Goal: Task Accomplishment & Management: Use online tool/utility

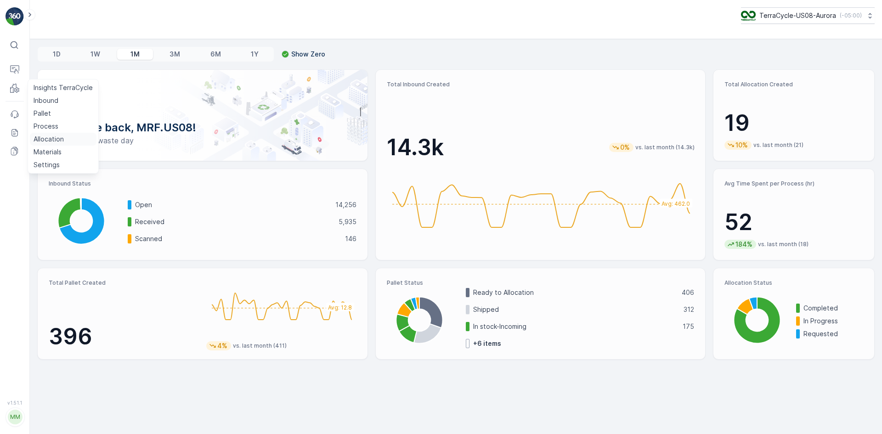
click at [54, 136] on p "Allocation" at bounding box center [49, 139] width 30 height 9
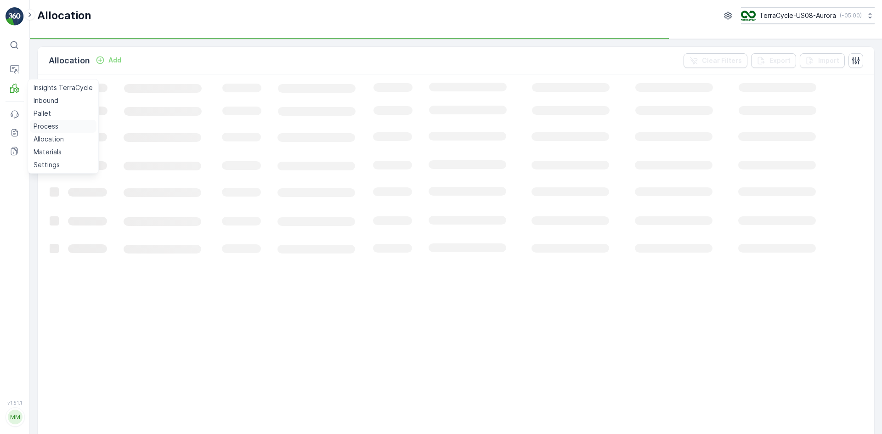
click at [48, 124] on p "Process" at bounding box center [46, 126] width 25 height 9
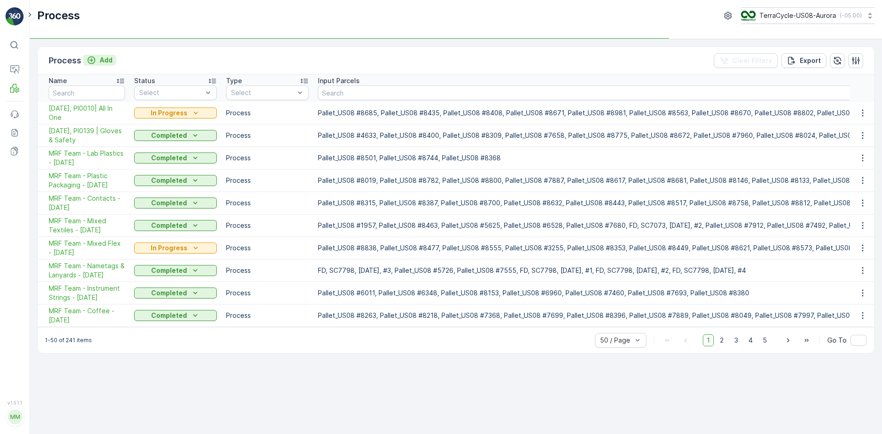
click at [99, 62] on div "Add" at bounding box center [100, 60] width 26 height 9
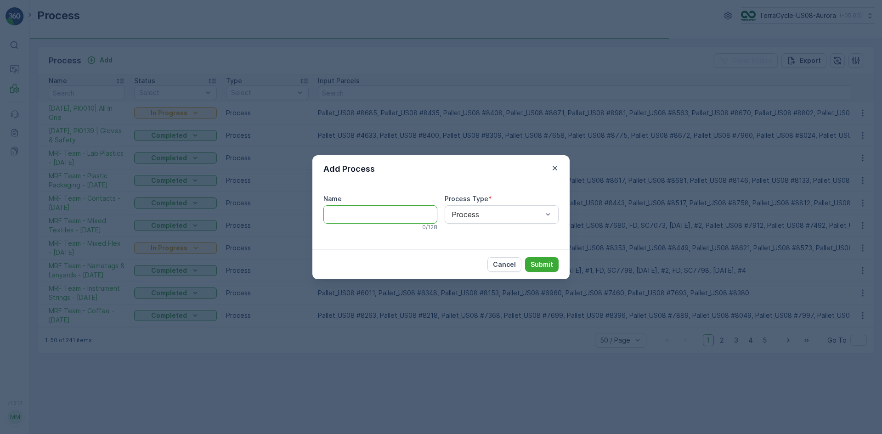
click at [338, 212] on input "Name" at bounding box center [380, 214] width 114 height 18
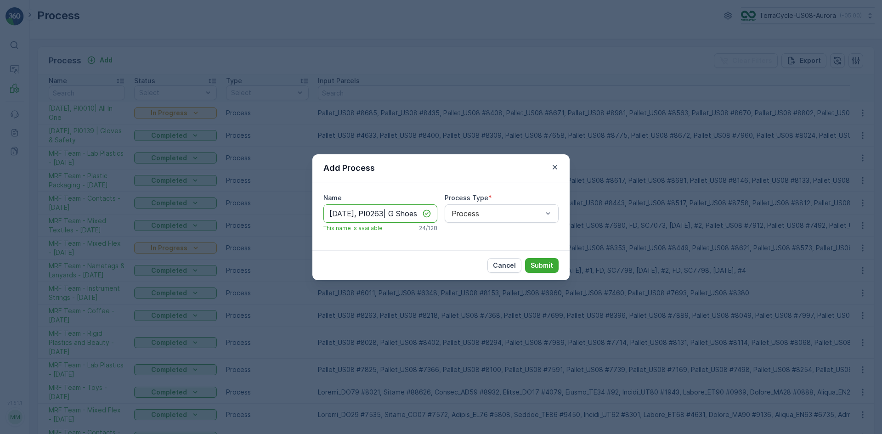
scroll to position [0, 5]
type input "[DATE], PI0263| G Shoes"
click at [542, 268] on p "Submit" at bounding box center [542, 265] width 23 height 9
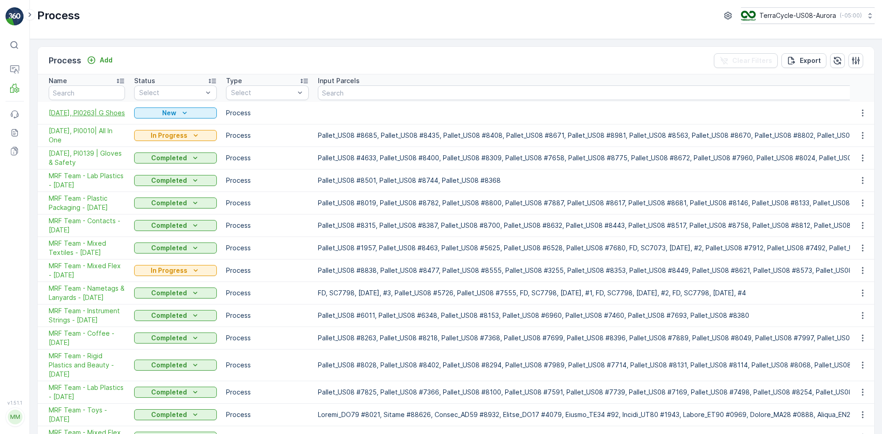
click at [104, 111] on span "[DATE], PI0263| G Shoes" at bounding box center [87, 112] width 76 height 9
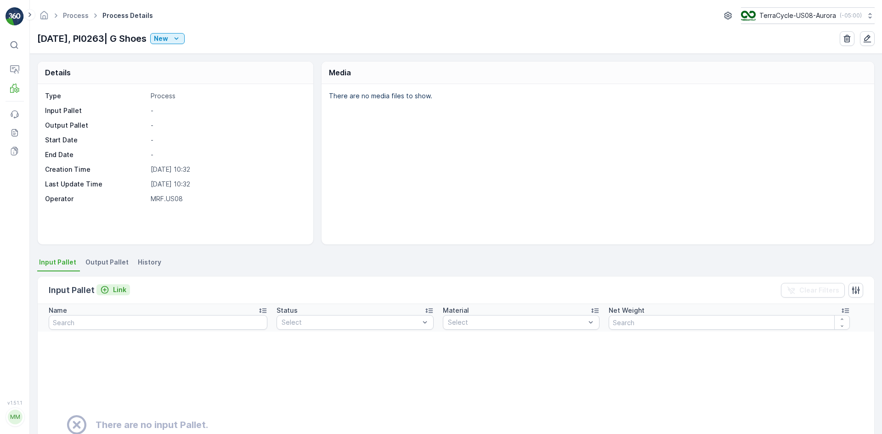
click at [107, 293] on icon "Link" at bounding box center [104, 289] width 9 height 9
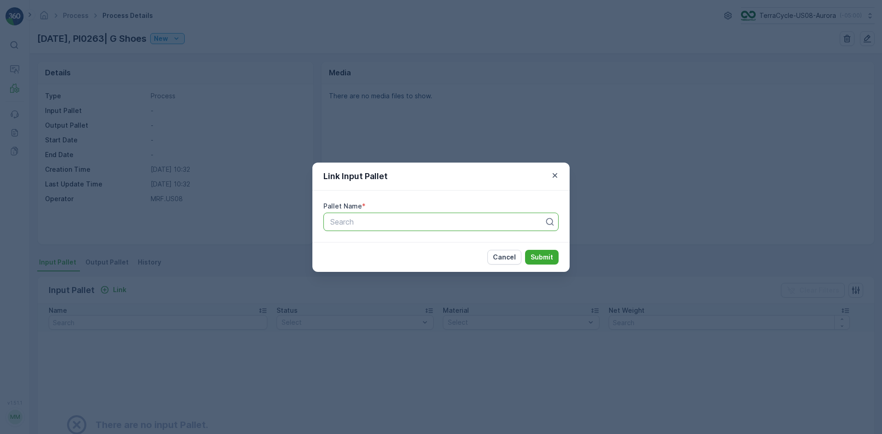
type input "8"
type input "28050"
click at [418, 244] on div "Pallet #28050" at bounding box center [441, 244] width 224 height 8
click at [543, 258] on p "Submit" at bounding box center [542, 257] width 23 height 9
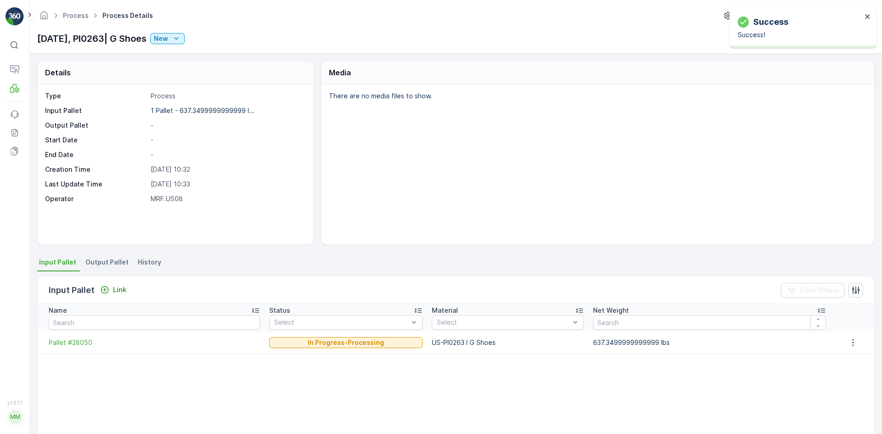
click at [100, 263] on span "Output Pallet" at bounding box center [106, 262] width 43 height 9
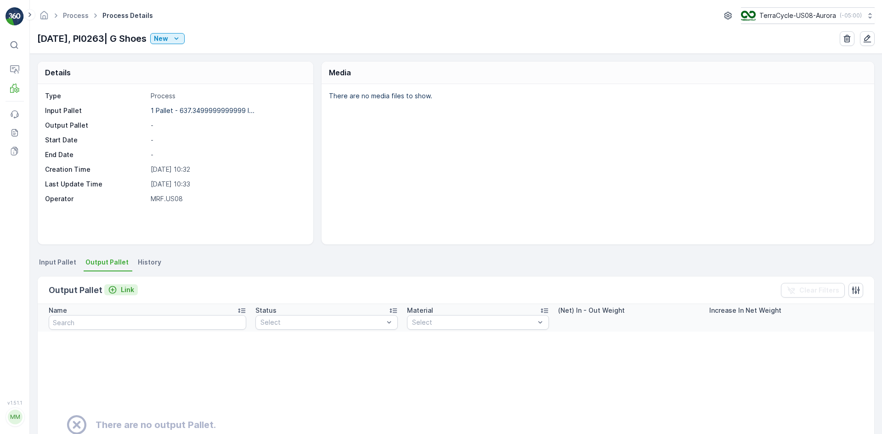
click at [124, 286] on p "Link" at bounding box center [127, 289] width 13 height 9
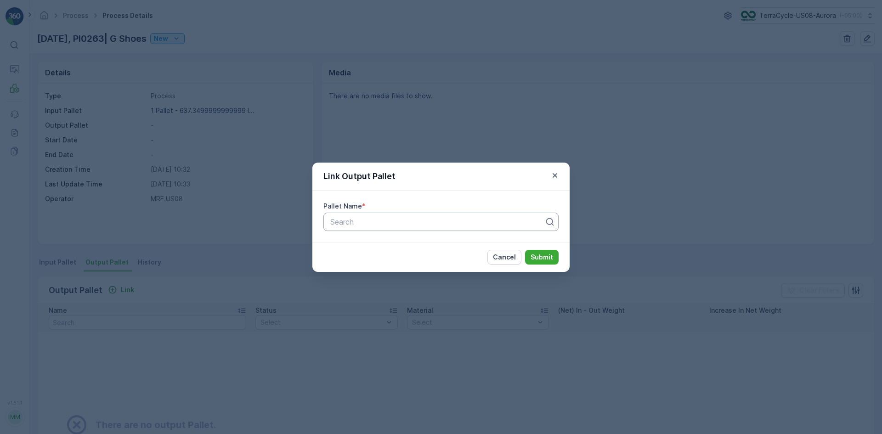
click at [352, 218] on div at bounding box center [437, 222] width 216 height 8
type input "9163"
click at [385, 262] on span "Pallet_US08 #9163" at bounding box center [361, 260] width 65 height 8
click at [543, 258] on p "Submit" at bounding box center [542, 257] width 23 height 9
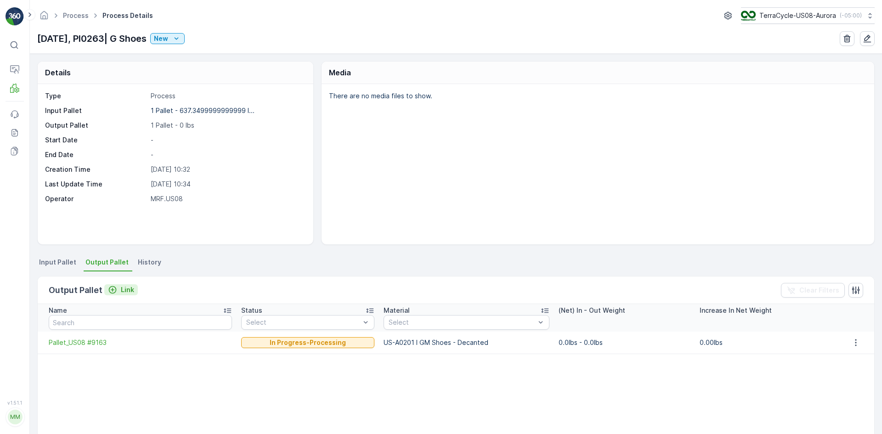
click at [131, 292] on p "Link" at bounding box center [127, 289] width 13 height 9
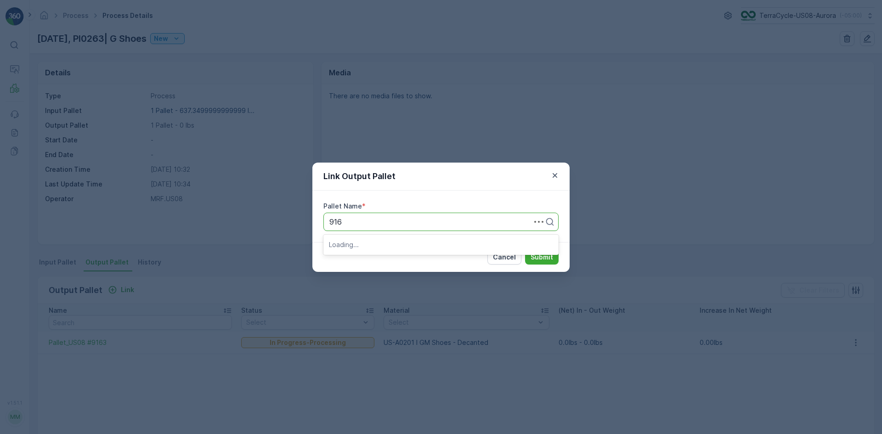
type input "9162"
click at [410, 247] on div "Pallet_US08 #9162" at bounding box center [441, 244] width 224 height 8
click at [548, 260] on p "Submit" at bounding box center [542, 257] width 23 height 9
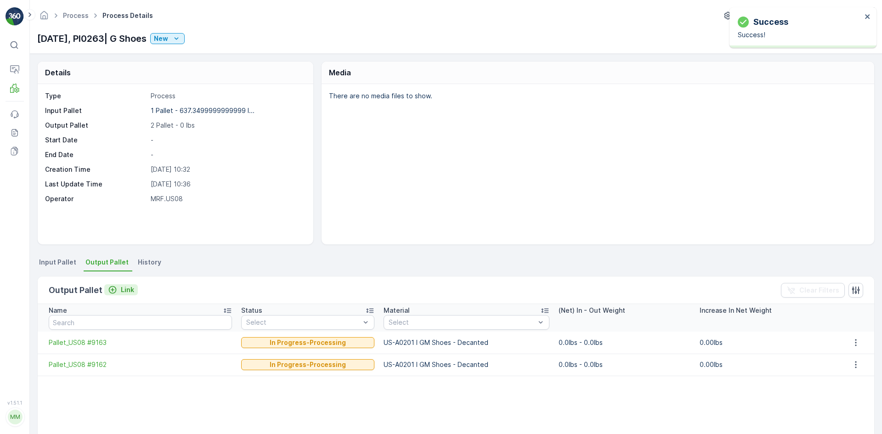
click at [128, 287] on p "Link" at bounding box center [127, 289] width 13 height 9
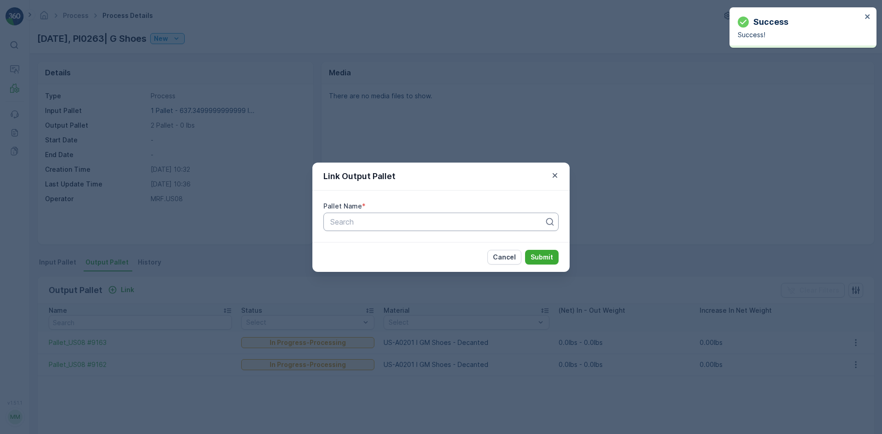
click at [389, 228] on div "Search" at bounding box center [440, 222] width 235 height 18
type input "9161"
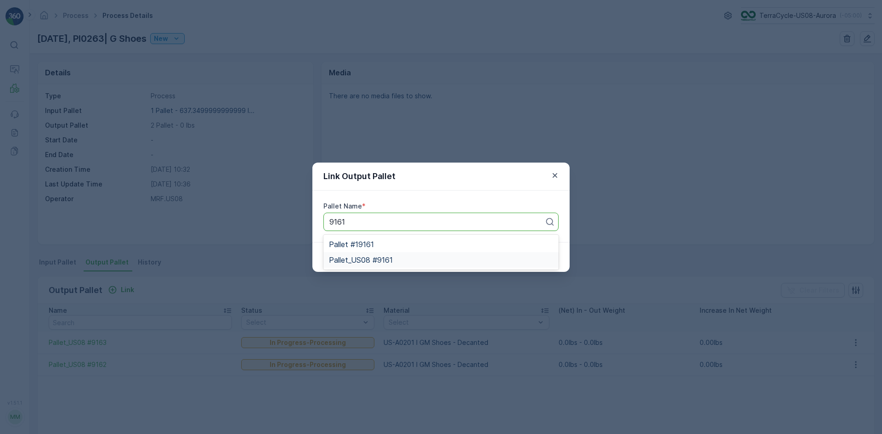
click at [392, 263] on span "Pallet_US08 #9161" at bounding box center [361, 260] width 64 height 8
click at [556, 261] on button "Submit" at bounding box center [542, 257] width 34 height 15
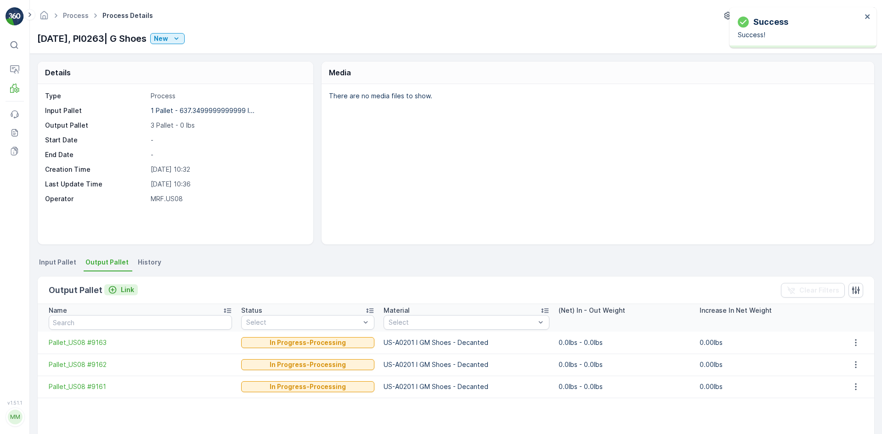
click at [123, 291] on p "Link" at bounding box center [127, 289] width 13 height 9
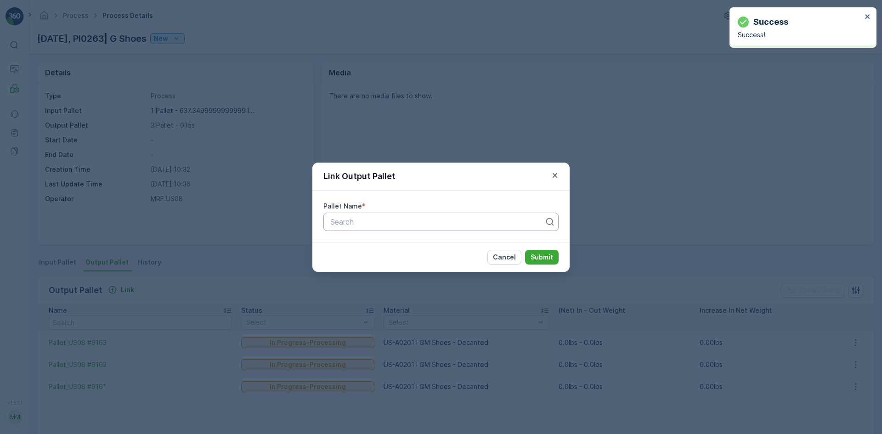
click at [347, 226] on div at bounding box center [437, 222] width 216 height 8
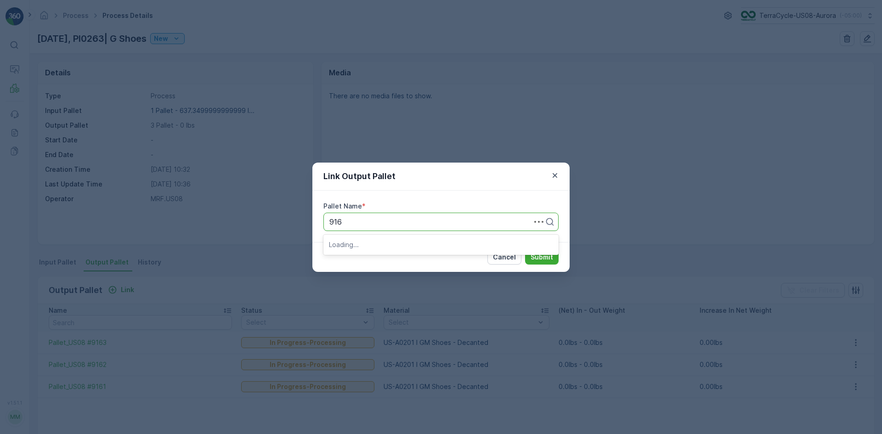
type input "9160"
click at [468, 246] on div "Pallet_US08 #9160" at bounding box center [441, 244] width 224 height 8
click at [539, 254] on p "Submit" at bounding box center [542, 257] width 23 height 9
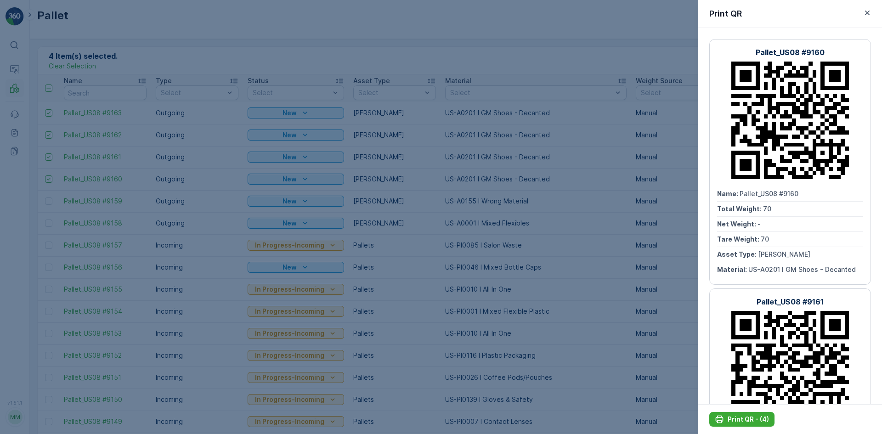
drag, startPoint x: 16, startPoint y: 94, endPoint x: 16, endPoint y: 79, distance: 14.2
click at [16, 93] on div at bounding box center [441, 217] width 882 height 434
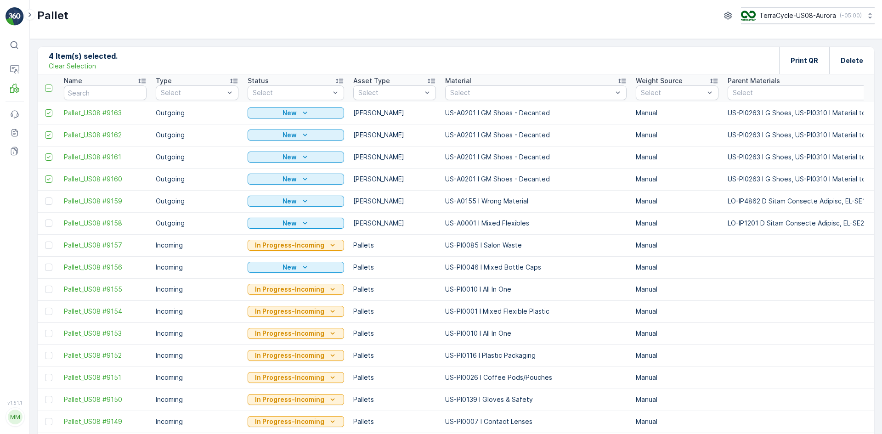
drag, startPoint x: 78, startPoint y: 69, endPoint x: 73, endPoint y: 73, distance: 6.2
click at [78, 69] on p "Clear Selection" at bounding box center [72, 66] width 47 height 9
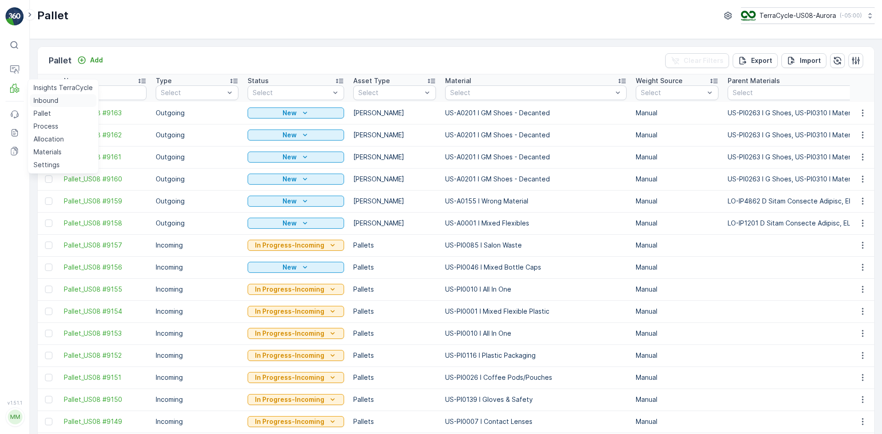
click at [45, 97] on p "Inbound" at bounding box center [46, 100] width 25 height 9
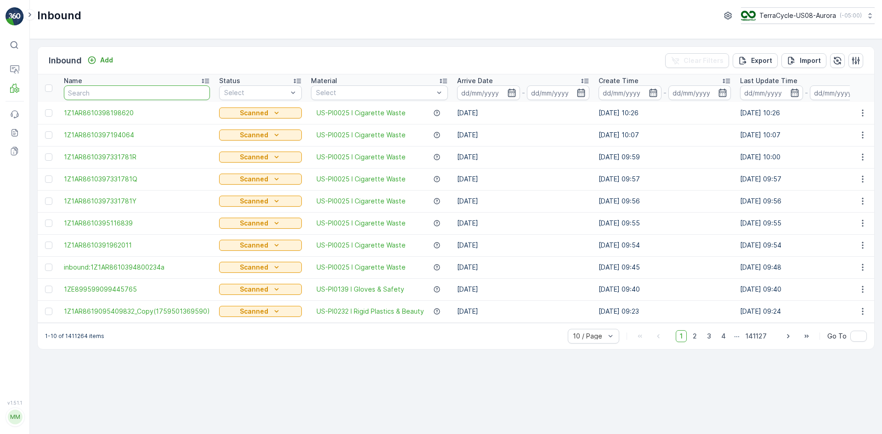
click at [99, 88] on input "text" at bounding box center [137, 92] width 146 height 15
type input "7873"
click at [99, 87] on input "7873" at bounding box center [137, 92] width 146 height 15
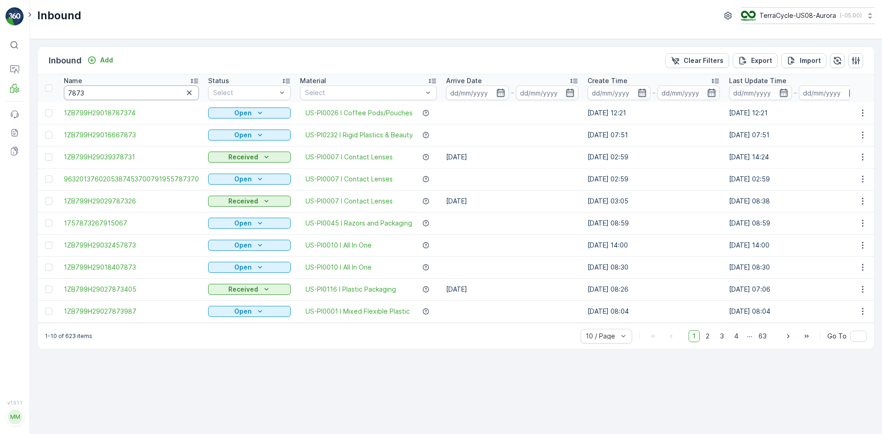
click at [99, 87] on input "7873" at bounding box center [131, 92] width 135 height 15
type input "78731564"
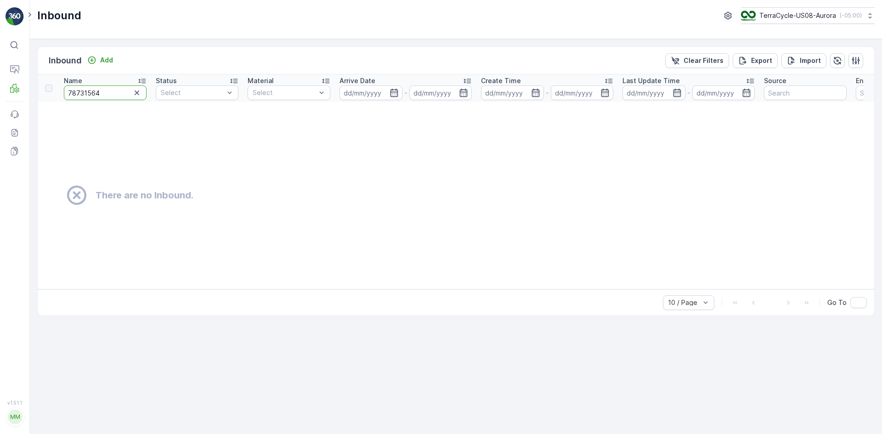
click at [104, 91] on input "78731564" at bounding box center [105, 92] width 83 height 15
drag, startPoint x: 104, startPoint y: 93, endPoint x: 0, endPoint y: 88, distance: 103.9
click at [0, 88] on div "⌘B Operations MRF Events Reports Documents v 1.51.1 MM MRF.US08 Inbound TerraCy…" at bounding box center [441, 217] width 882 height 434
type input "1553"
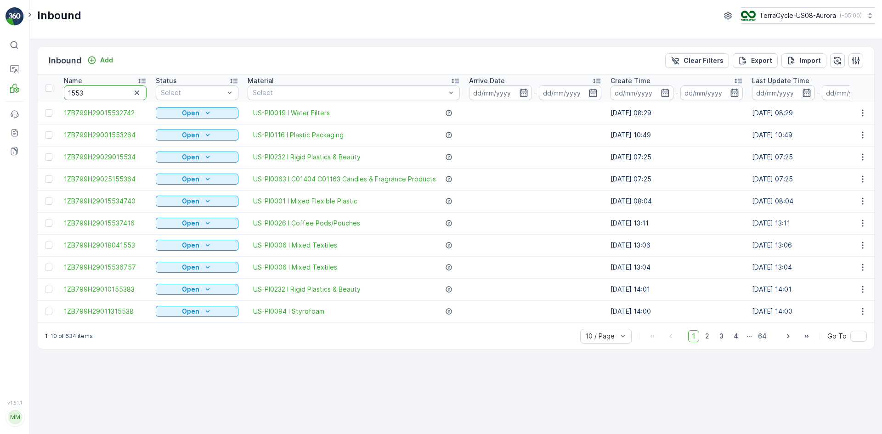
click at [68, 95] on input "1553" at bounding box center [105, 92] width 83 height 15
type input "78731553"
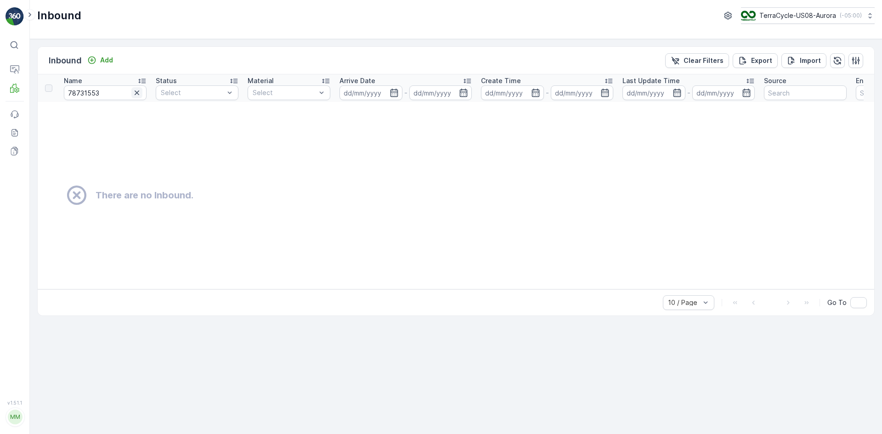
click at [137, 93] on icon "button" at bounding box center [137, 92] width 5 height 5
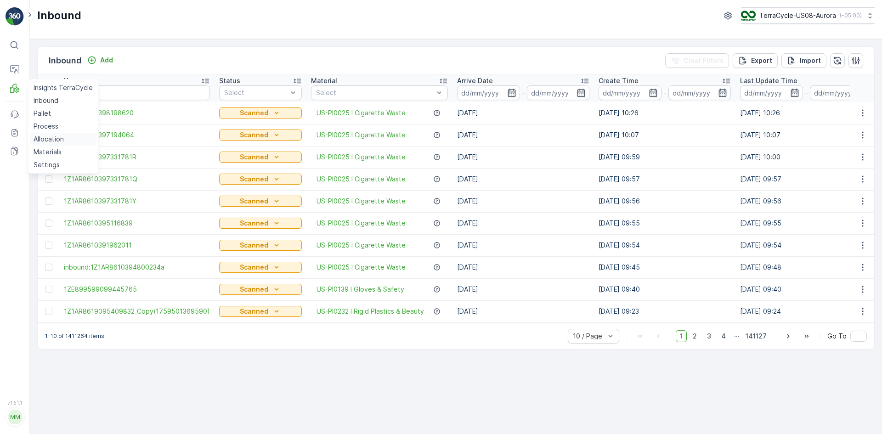
click at [47, 142] on p "Allocation" at bounding box center [49, 139] width 30 height 9
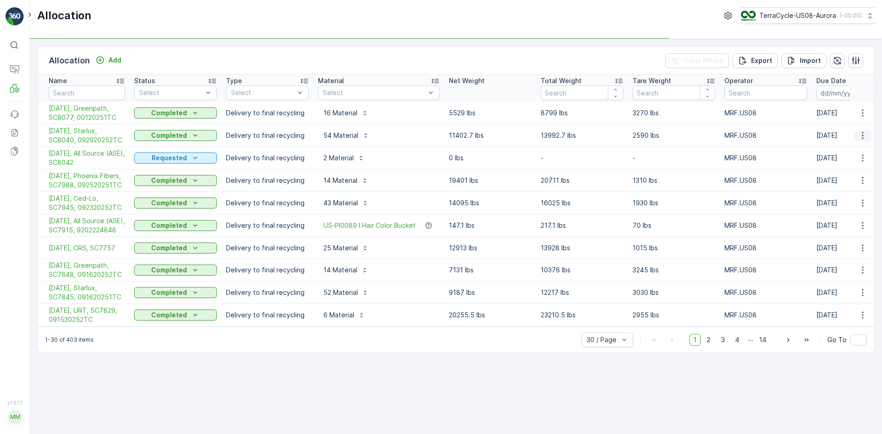
click at [863, 140] on button "button" at bounding box center [862, 135] width 17 height 11
click at [831, 187] on span "Create Delivery Note" at bounding box center [846, 187] width 66 height 9
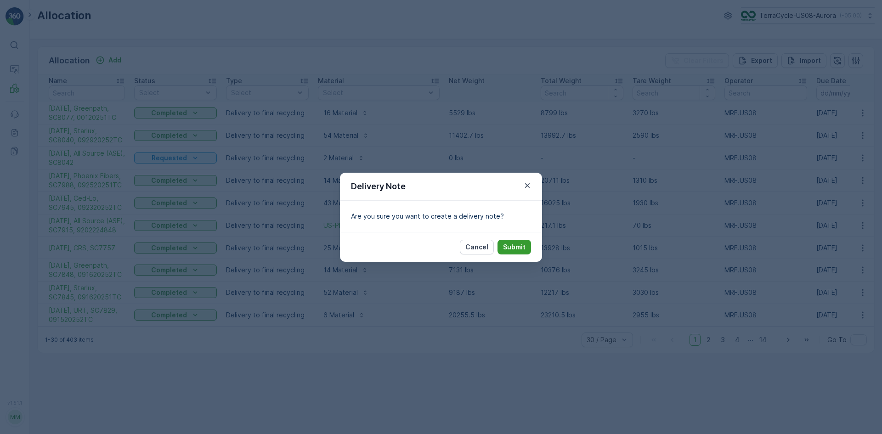
click at [518, 249] on p "Submit" at bounding box center [514, 247] width 23 height 9
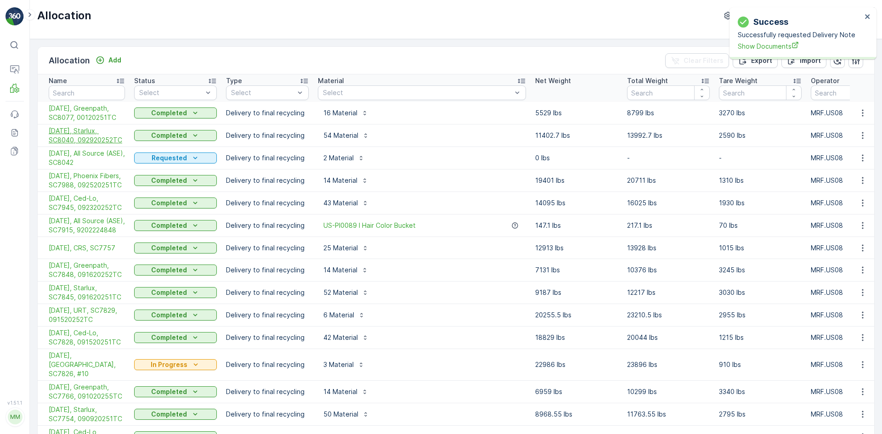
click at [77, 136] on span "10/03/25, Starlux, SC8040, 092920252TC" at bounding box center [87, 135] width 76 height 18
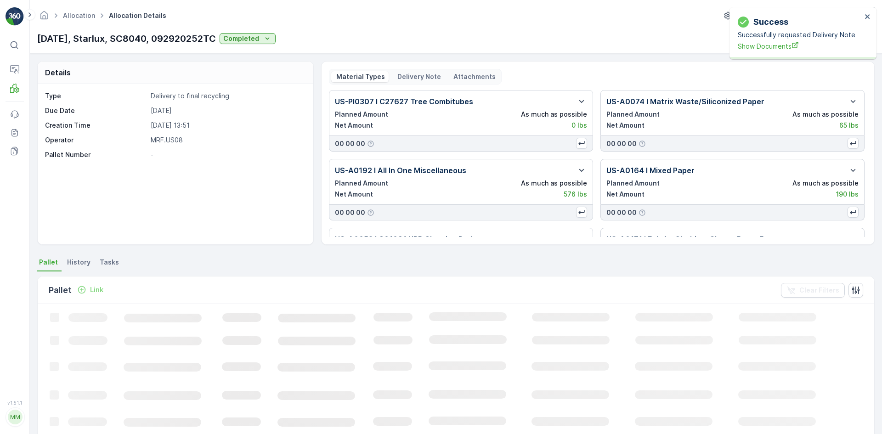
click at [420, 77] on p "Delivery Note" at bounding box center [418, 76] width 45 height 9
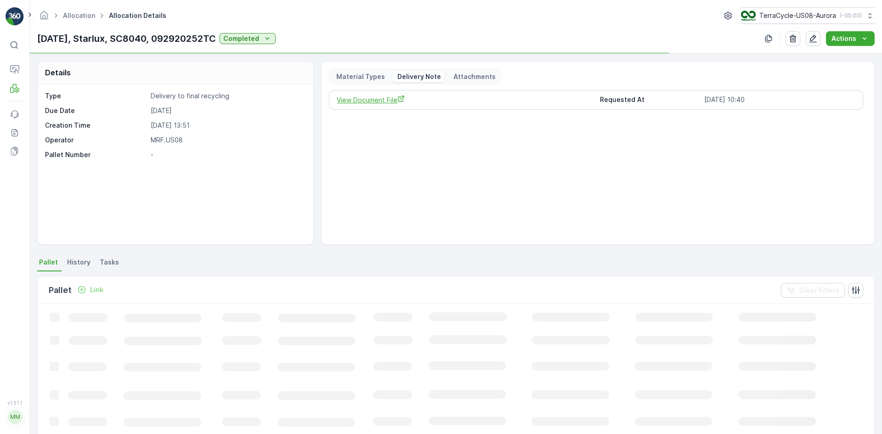
click at [392, 98] on span "View Document File" at bounding box center [464, 100] width 255 height 10
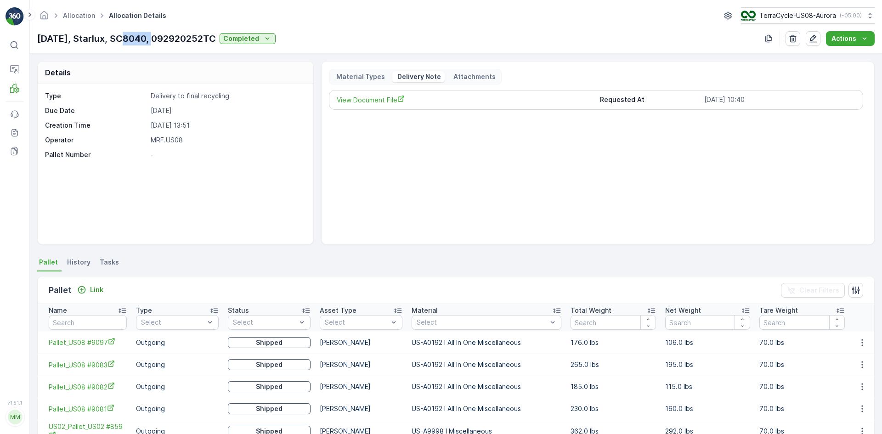
drag, startPoint x: 121, startPoint y: 40, endPoint x: 155, endPoint y: 42, distance: 34.0
click at [155, 42] on p "10/03/25, Starlux, SC8040, 092920252TC" at bounding box center [126, 39] width 179 height 14
copy p "SC8040"
click at [17, 71] on icon at bounding box center [14, 69] width 9 height 9
click at [51, 126] on p "Process" at bounding box center [46, 126] width 25 height 9
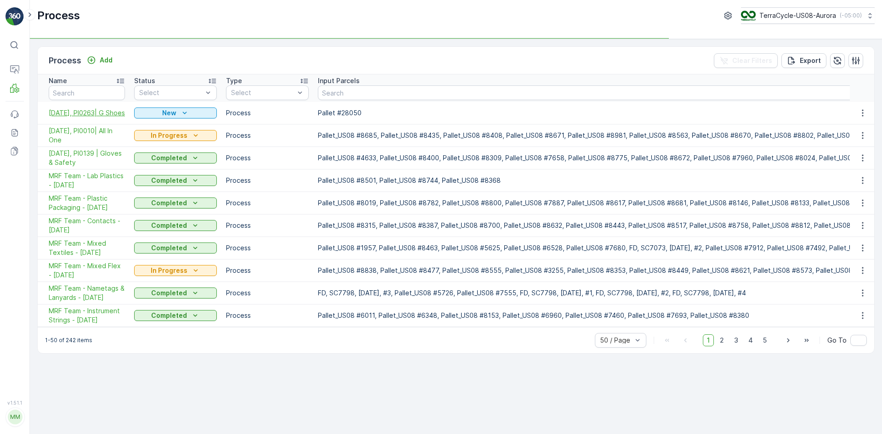
click at [82, 115] on span "[DATE], PI0263| G Shoes" at bounding box center [87, 112] width 76 height 9
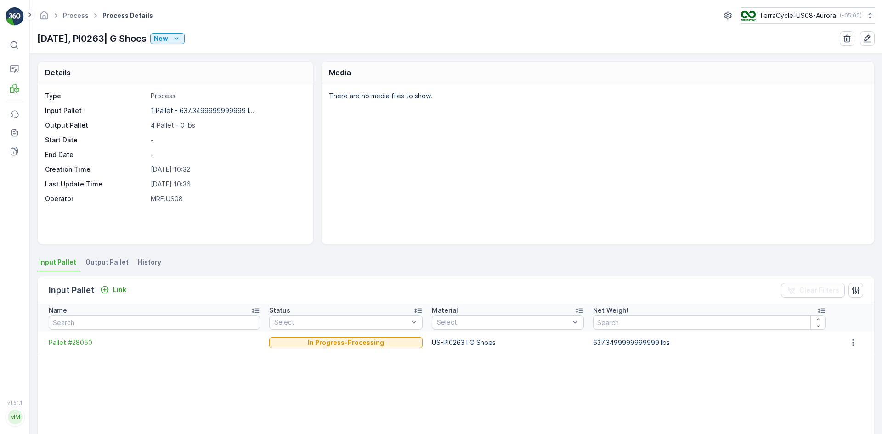
click at [138, 263] on span "History" at bounding box center [149, 262] width 23 height 9
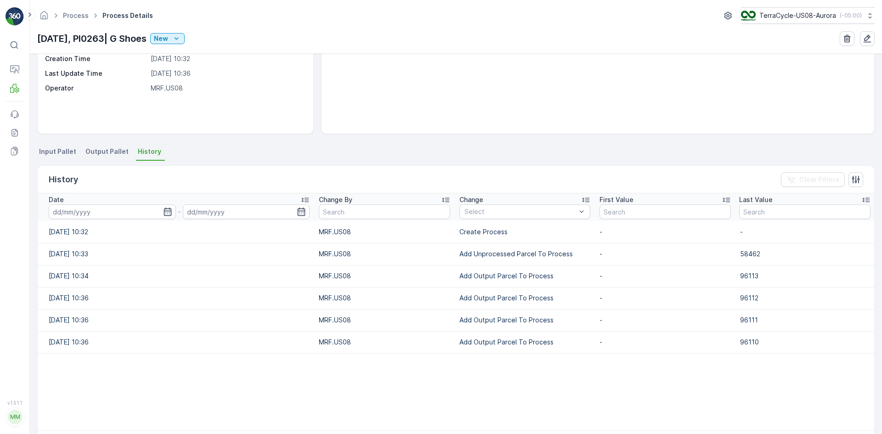
scroll to position [146, 0]
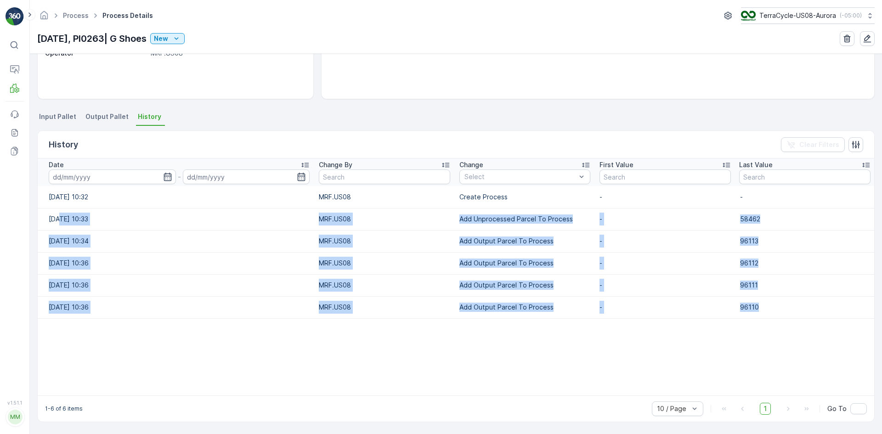
drag, startPoint x: 59, startPoint y: 214, endPoint x: 440, endPoint y: 349, distance: 404.3
click at [497, 356] on table "Date - Change By Change Select First Value Last Value 03.10.2025 10:32 MRF.US08…" at bounding box center [456, 276] width 836 height 237
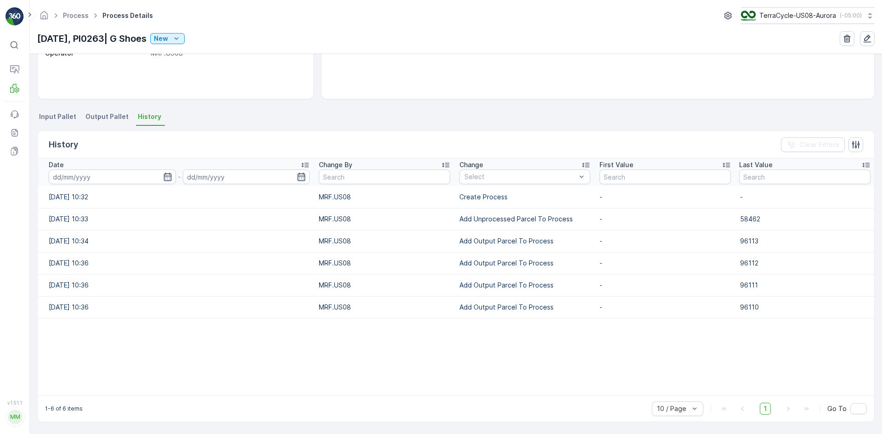
click at [372, 367] on table "Date - Change By Change Select First Value Last Value 03.10.2025 10:32 MRF.US08…" at bounding box center [456, 276] width 836 height 237
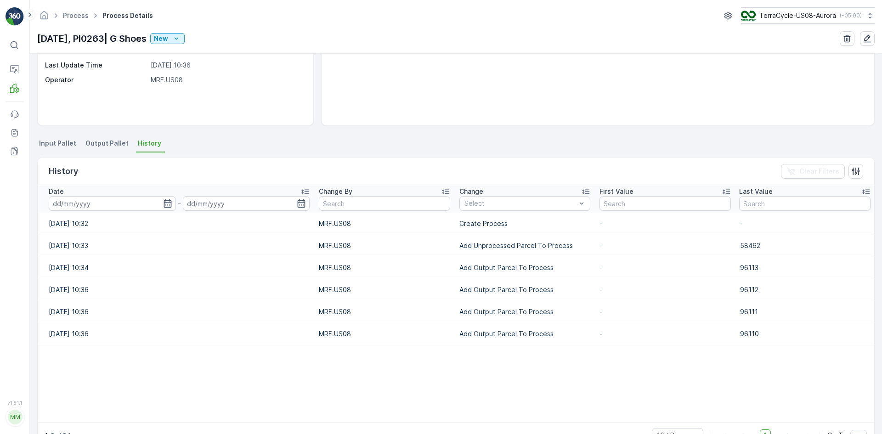
scroll to position [100, 0]
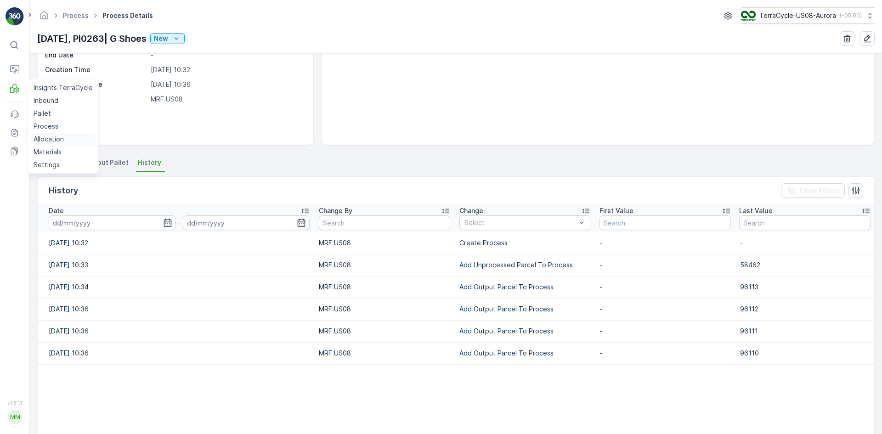
click at [43, 141] on p "Allocation" at bounding box center [49, 139] width 30 height 9
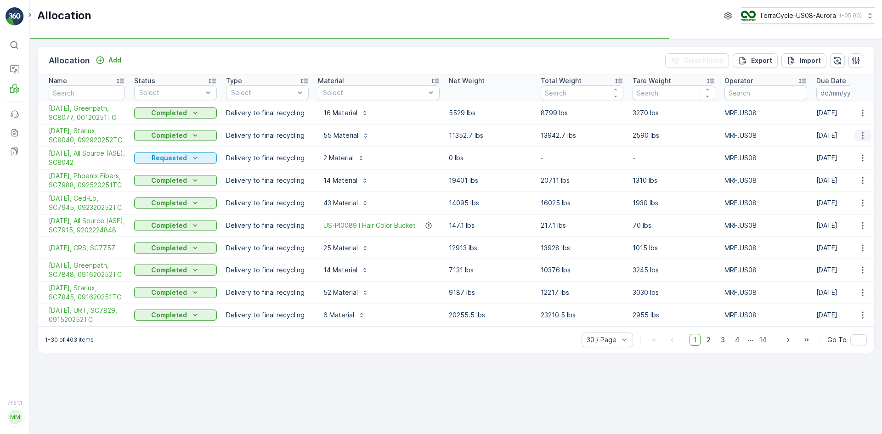
click at [864, 135] on icon "button" at bounding box center [862, 135] width 9 height 9
click at [68, 127] on span "10/03/25, Starlux, SC8040, 092920252TC" at bounding box center [87, 135] width 76 height 18
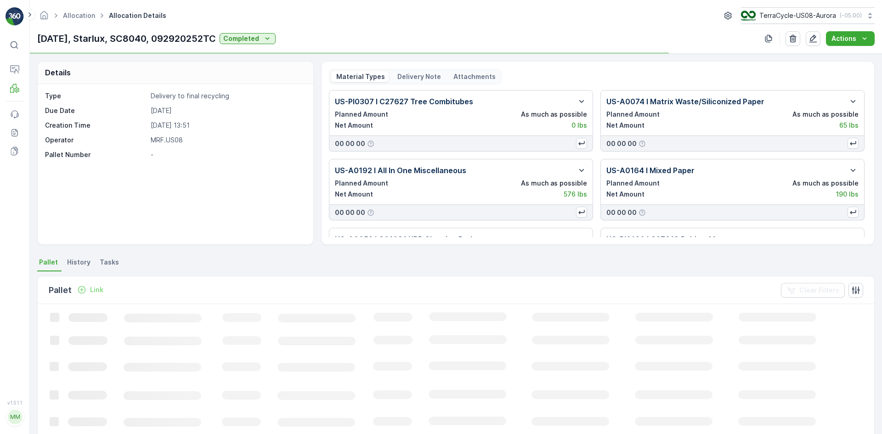
click at [420, 75] on p "Delivery Note" at bounding box center [418, 76] width 45 height 9
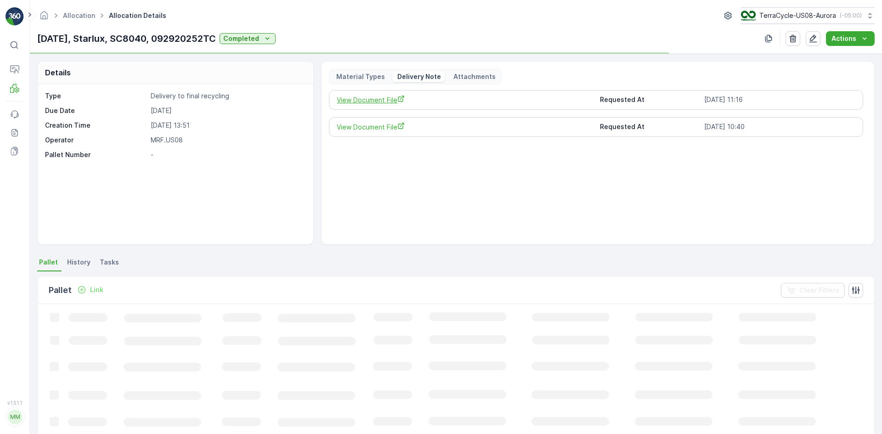
click at [363, 102] on span "View Document File" at bounding box center [464, 100] width 255 height 10
